Goal: Information Seeking & Learning: Learn about a topic

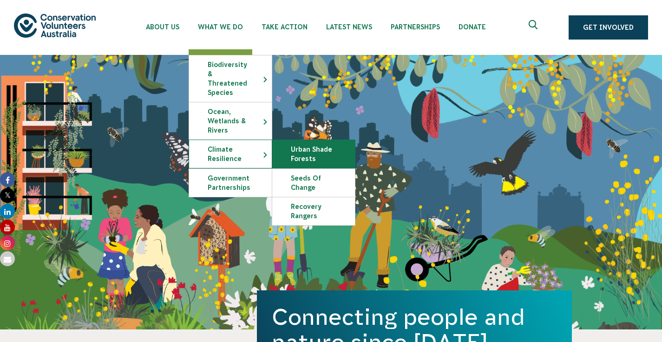
click at [305, 146] on link "Urban Shade Forests" at bounding box center [313, 154] width 83 height 28
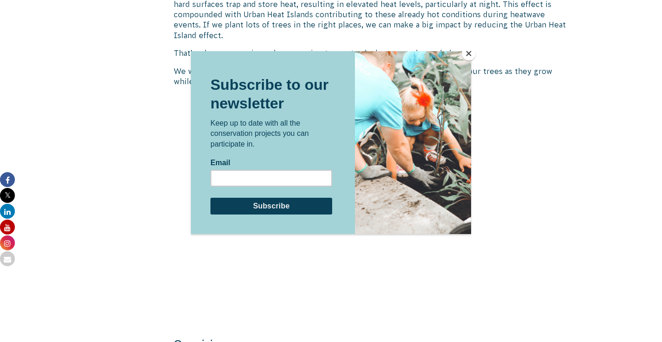
scroll to position [482, 0]
click at [469, 57] on button "Close" at bounding box center [469, 53] width 14 height 14
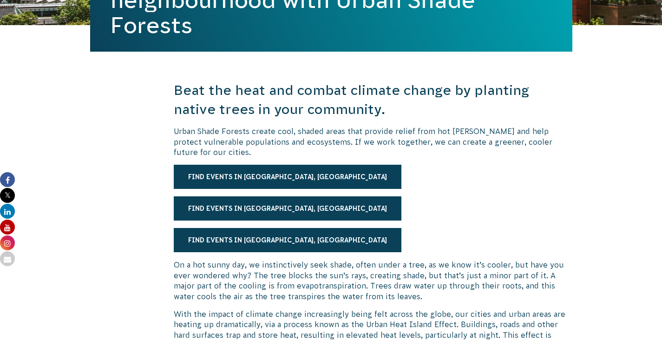
scroll to position [400, 0]
